Goal: Task Accomplishment & Management: Manage account settings

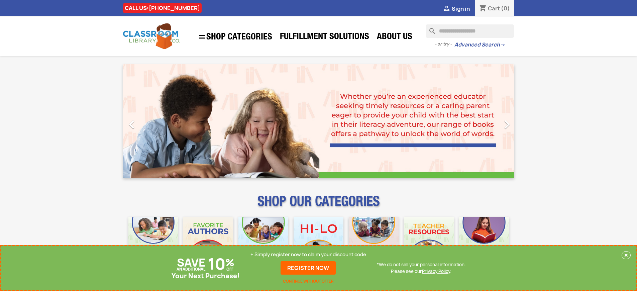
click at [308, 254] on p "+ Simply register now to claim your discount code" at bounding box center [308, 254] width 116 height 7
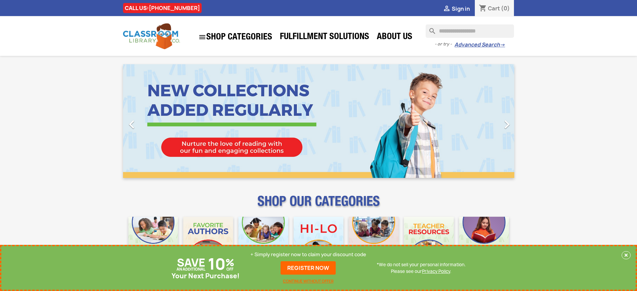
click at [308, 254] on p "+ Simply register now to claim your discount code" at bounding box center [308, 254] width 116 height 7
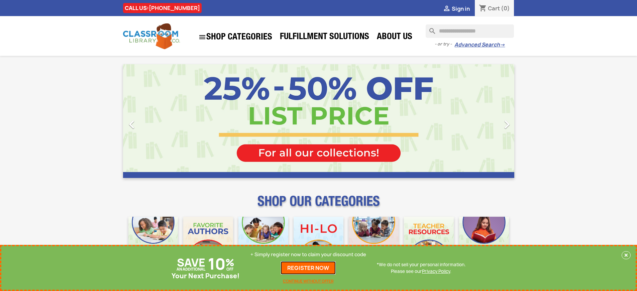
click at [308, 268] on link "REGISTER NOW" at bounding box center [308, 267] width 55 height 13
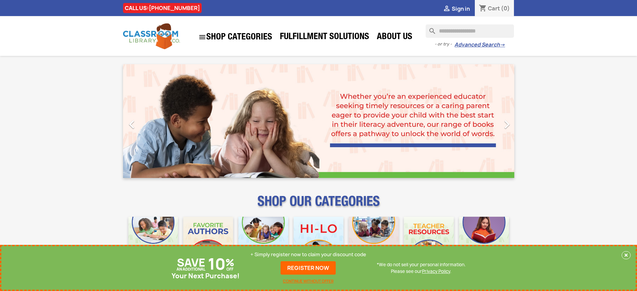
click at [308, 254] on p "+ Simply register now to claim your discount code" at bounding box center [308, 254] width 116 height 7
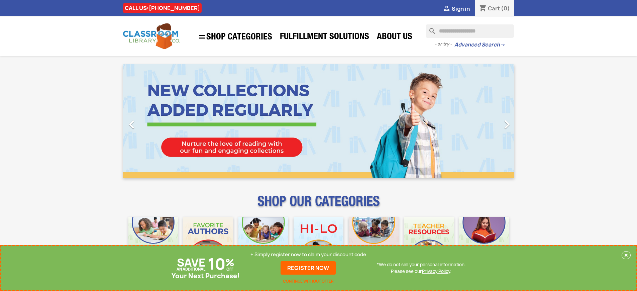
click at [308, 254] on p "+ Simply register now to claim your discount code" at bounding box center [308, 254] width 116 height 7
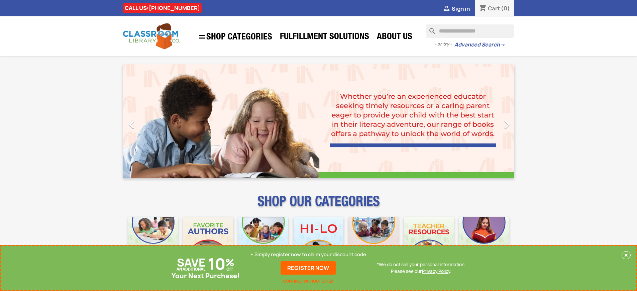
click at [308, 254] on p "+ Simply register now to claim your discount code" at bounding box center [308, 254] width 116 height 7
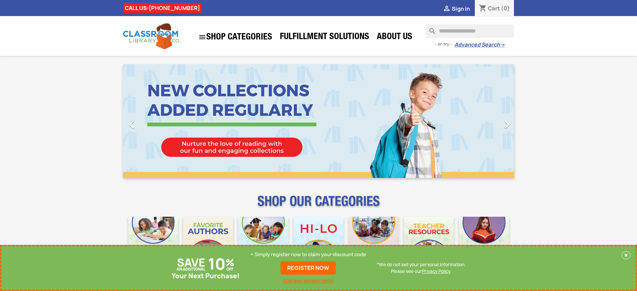
click at [308, 254] on p "+ Simply register now to claim your discount code" at bounding box center [308, 254] width 116 height 7
click at [308, 268] on link "REGISTER NOW" at bounding box center [308, 267] width 55 height 13
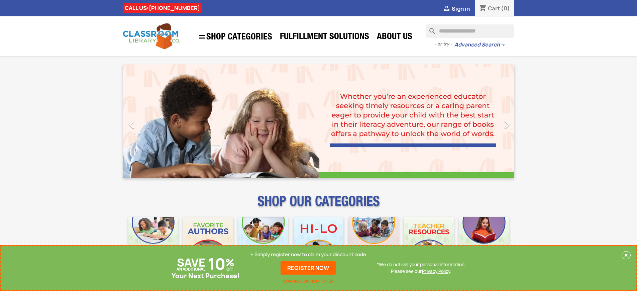
click at [308, 254] on p "+ Simply register now to claim your discount code" at bounding box center [308, 254] width 116 height 7
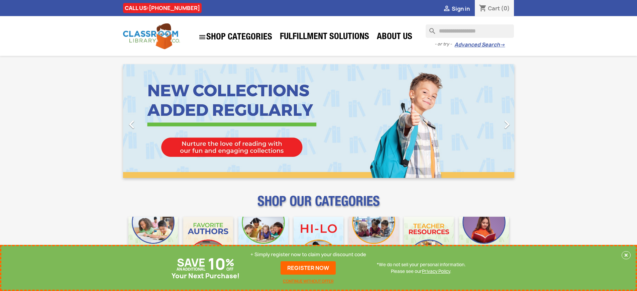
click at [308, 254] on p "+ Simply register now to claim your discount code" at bounding box center [308, 254] width 116 height 7
click at [308, 268] on link "REGISTER NOW" at bounding box center [308, 267] width 55 height 13
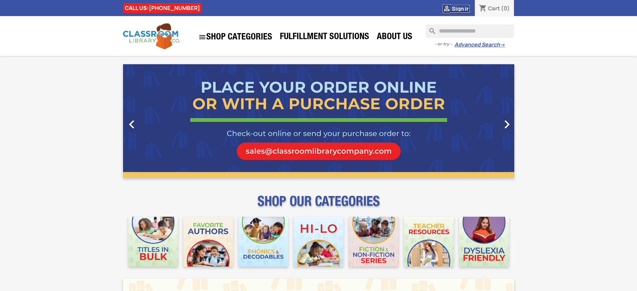
click at [460, 8] on span "Sign in" at bounding box center [461, 8] width 18 height 7
